Goal: Information Seeking & Learning: Learn about a topic

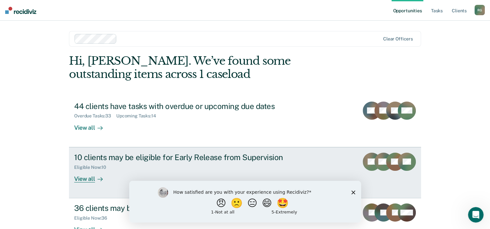
click at [123, 157] on div "10 clients may be eligible for Early Release from Supervision" at bounding box center [187, 157] width 227 height 9
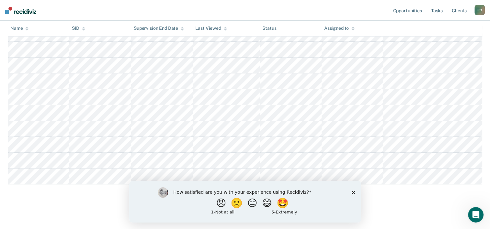
scroll to position [139, 0]
